Goal: Check status: Check status

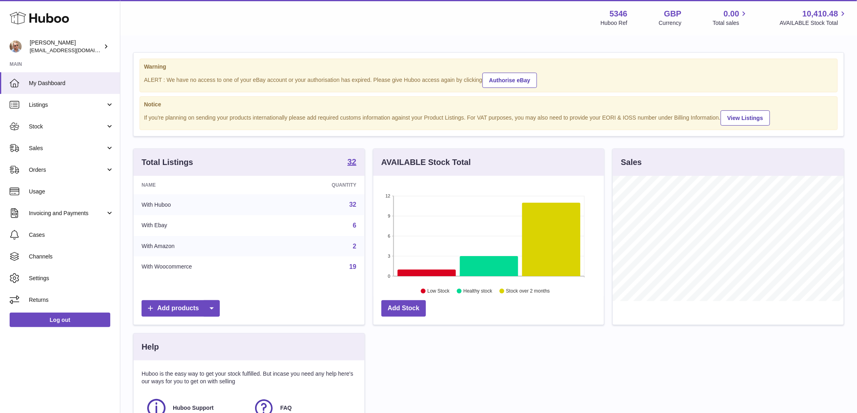
scroll to position [125, 231]
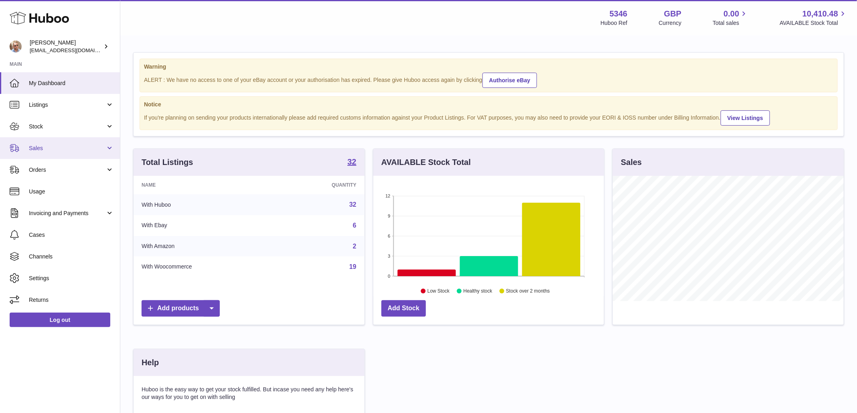
click at [49, 147] on span "Sales" at bounding box center [67, 148] width 77 height 8
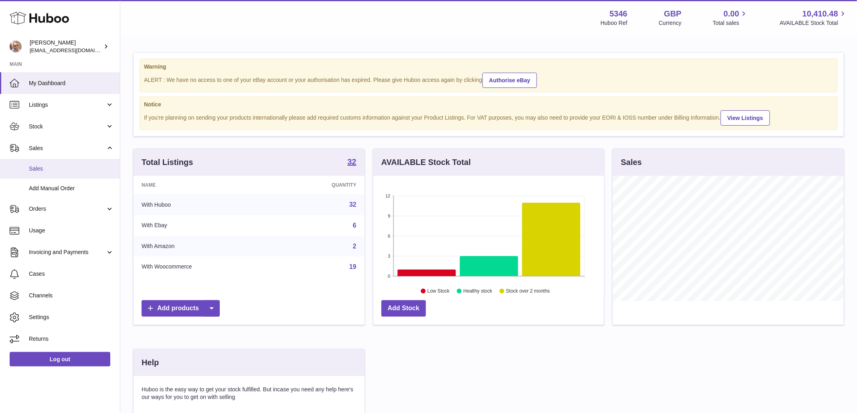
click at [39, 172] on span "Sales" at bounding box center [71, 169] width 85 height 8
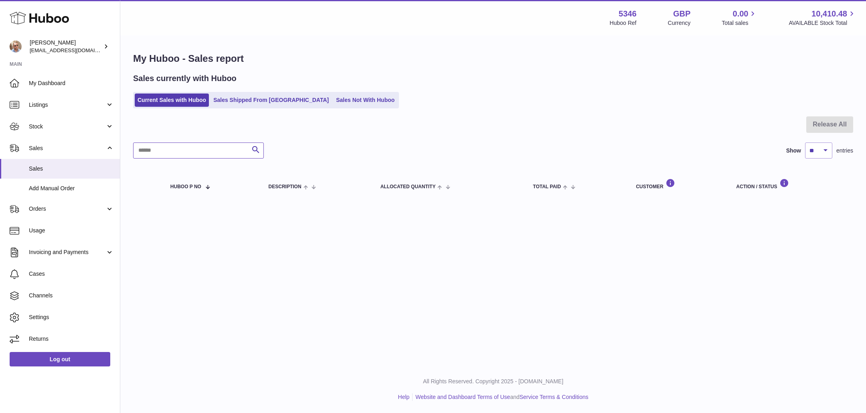
click at [211, 149] on input "text" at bounding box center [198, 150] width 131 height 16
type input "**********"
drag, startPoint x: 193, startPoint y: 156, endPoint x: 92, endPoint y: 150, distance: 101.2
click at [92, 150] on div "[PERSON_NAME] [EMAIL_ADDRESS][DOMAIN_NAME] Main My Dashboard Listings Not with …" at bounding box center [433, 206] width 866 height 413
click at [248, 102] on link "Sales Shipped From [GEOGRAPHIC_DATA]" at bounding box center [270, 99] width 121 height 13
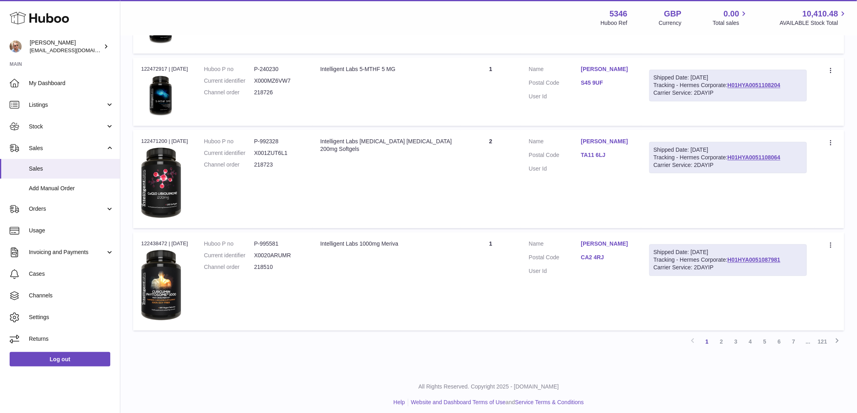
scroll to position [810, 0]
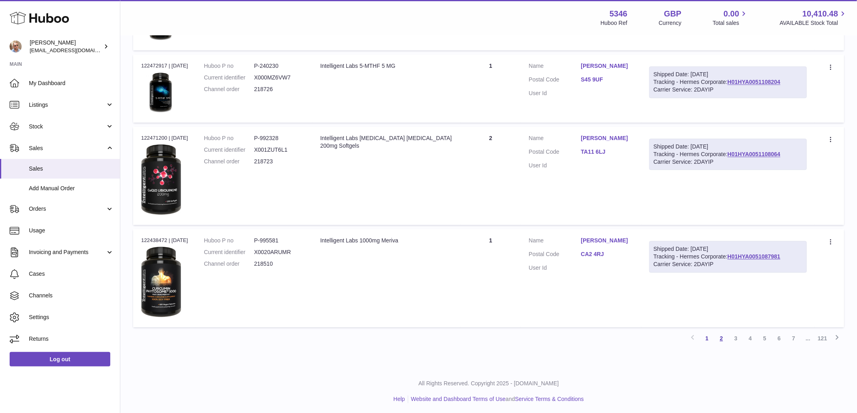
click at [722, 333] on link "2" at bounding box center [721, 338] width 14 height 14
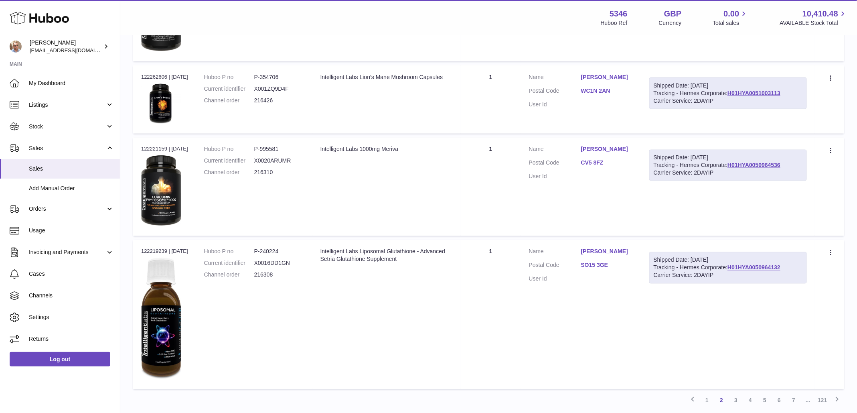
scroll to position [730, 0]
click at [383, 250] on div "Intelligent Labs Liposomal Glutathione - Advanced Setria Glutathione Supplement" at bounding box center [386, 253] width 132 height 15
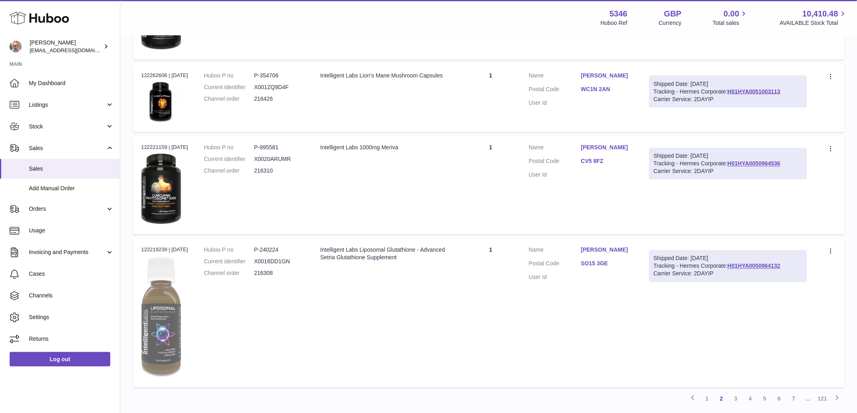
click at [155, 334] on img at bounding box center [161, 316] width 40 height 121
